Goal: Understand process/instructions

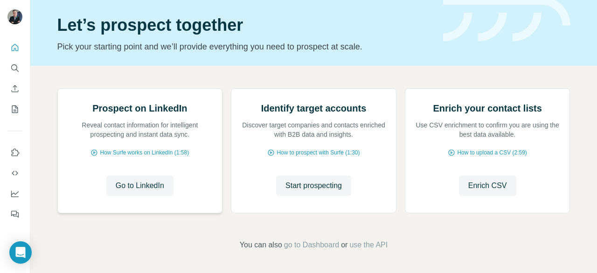
scroll to position [119, 0]
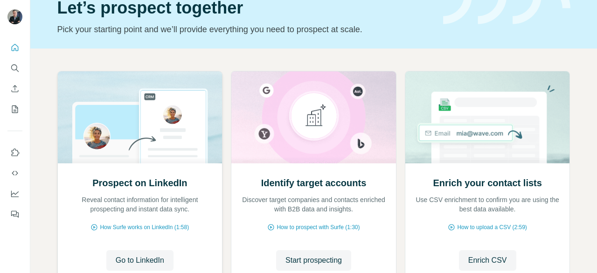
scroll to position [93, 0]
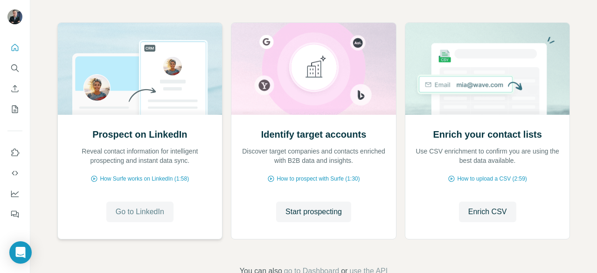
click at [147, 211] on span "Go to LinkedIn" at bounding box center [140, 211] width 49 height 11
